Goal: Find specific page/section: Find specific page/section

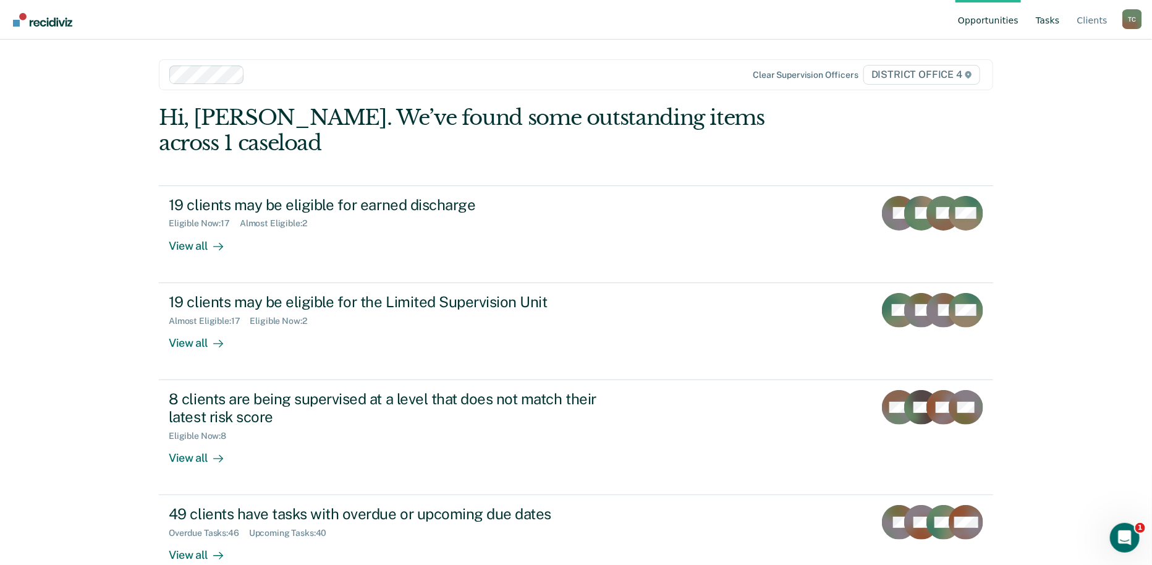
click at [1052, 23] on link "Tasks" at bounding box center [1047, 20] width 29 height 40
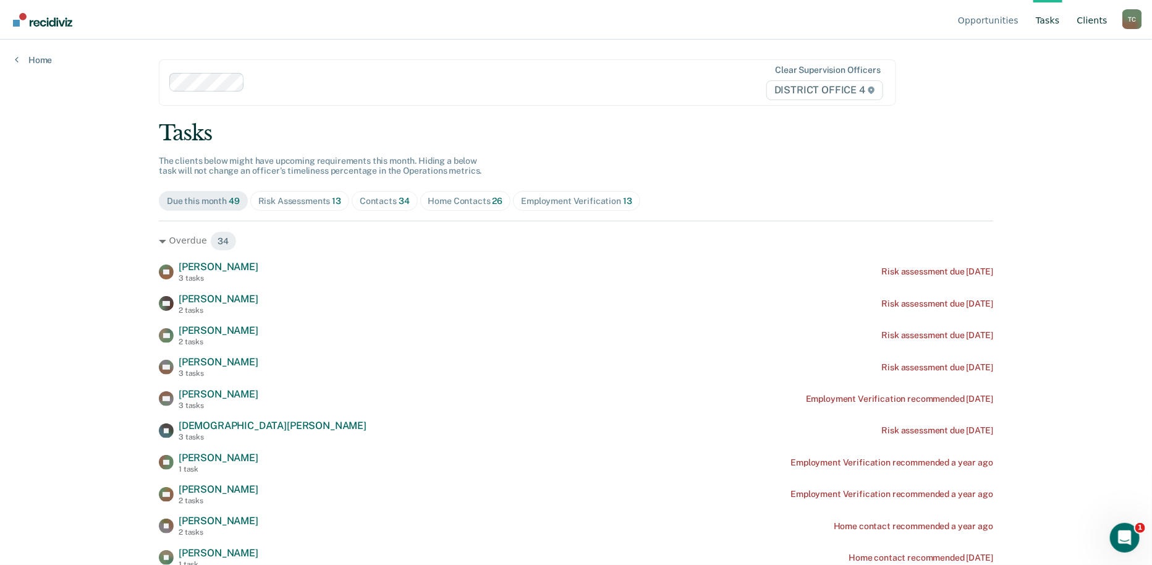
click at [1100, 23] on link "Client s" at bounding box center [1092, 20] width 35 height 40
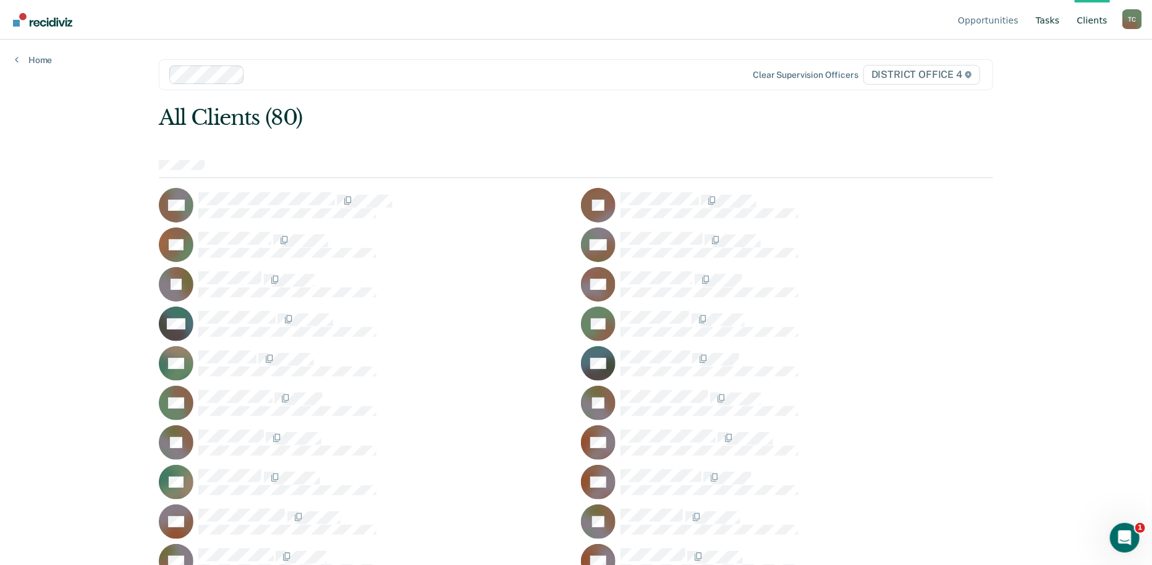
click at [1062, 23] on link "Tasks" at bounding box center [1047, 20] width 29 height 40
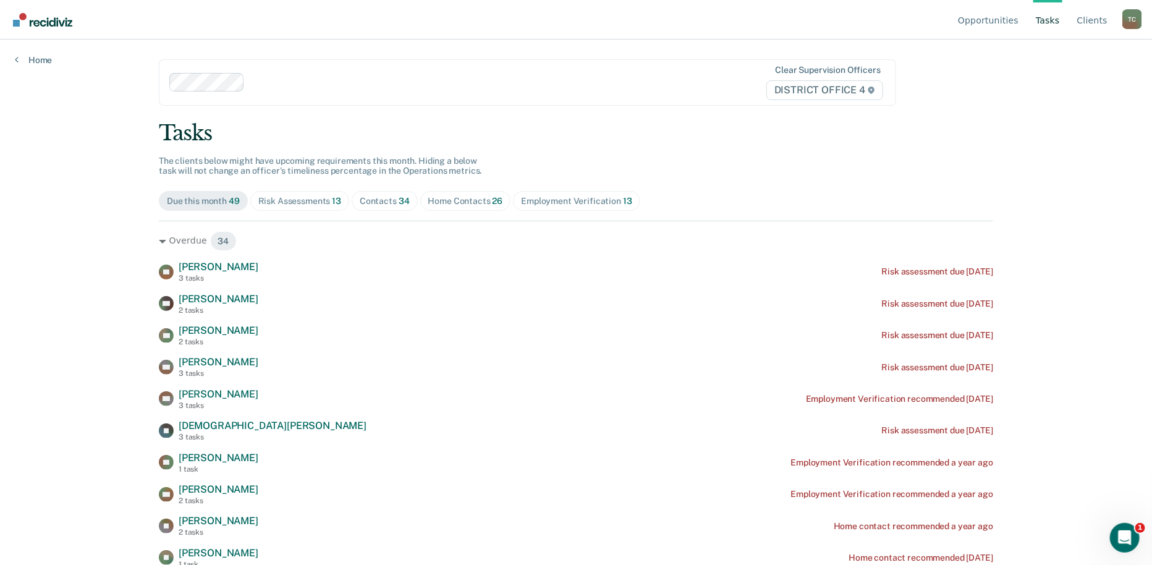
click at [470, 197] on div "Home Contacts 26" at bounding box center [465, 201] width 75 height 11
